Goal: Register for event/course

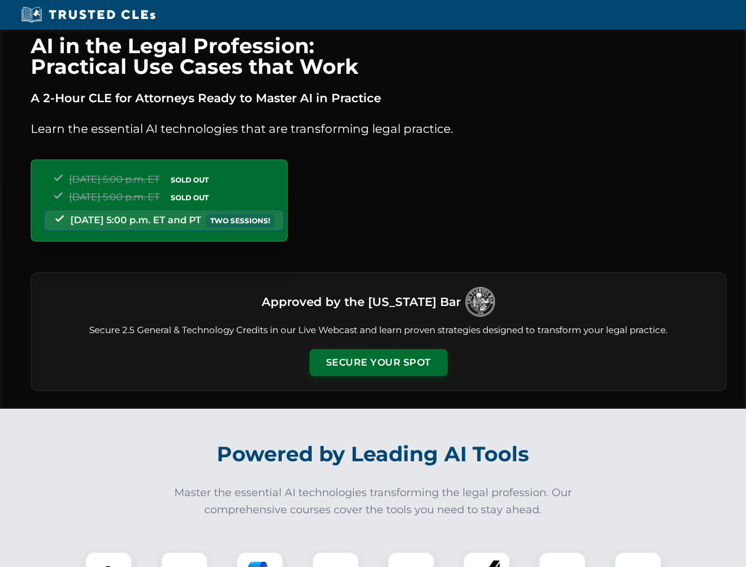
click at [378, 363] on button "Secure Your Spot" at bounding box center [378, 362] width 138 height 27
click at [109, 559] on img at bounding box center [109, 575] width 34 height 34
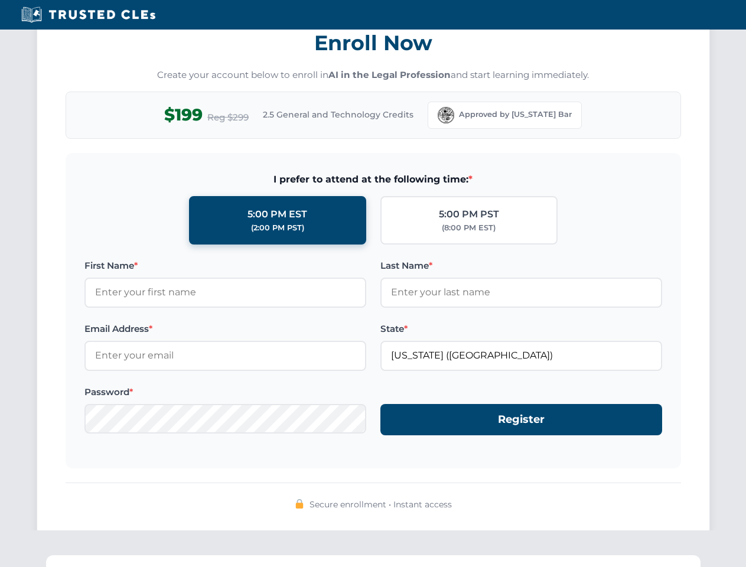
scroll to position [1159, 0]
